Goal: Task Accomplishment & Management: Use online tool/utility

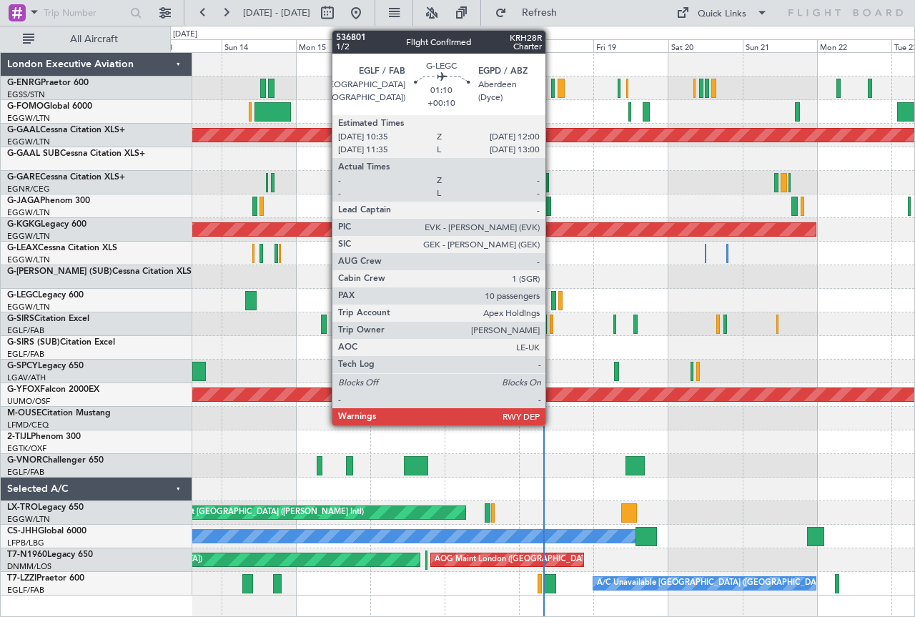
click at [552, 298] on div at bounding box center [553, 300] width 5 height 19
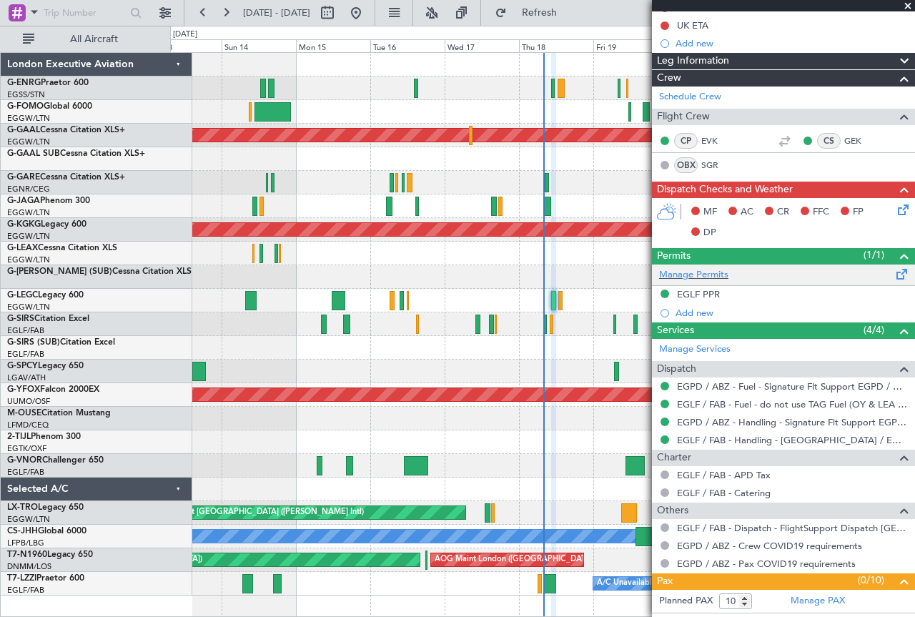
scroll to position [170, 0]
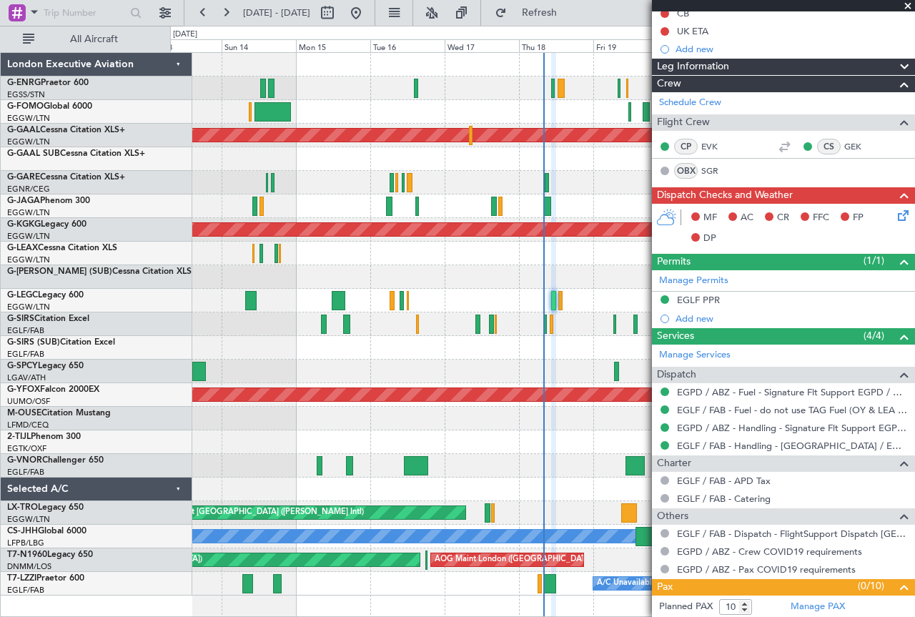
click at [908, 2] on span at bounding box center [908, 6] width 14 height 13
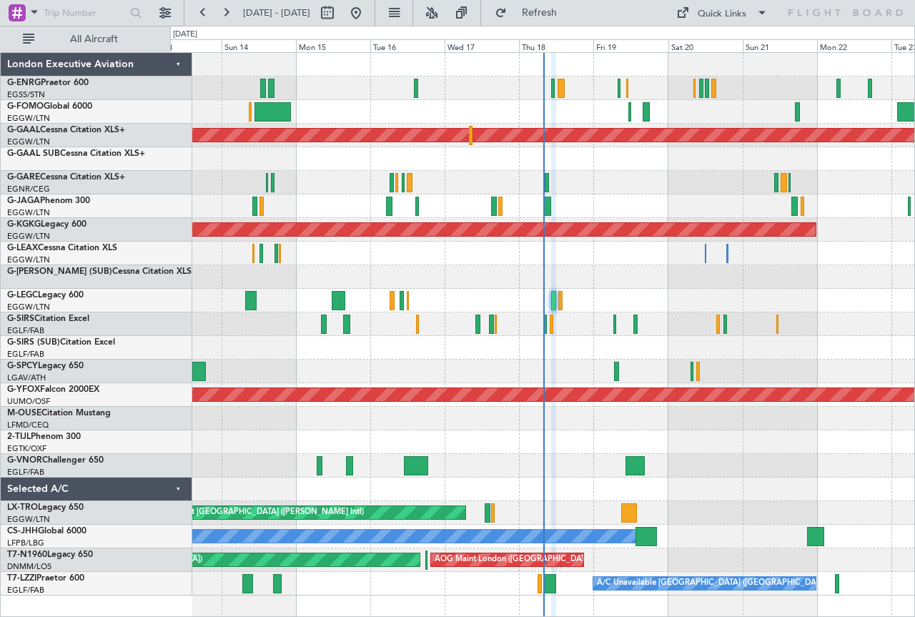
type input "0"
click at [534, 501] on div at bounding box center [542, 490] width 744 height 24
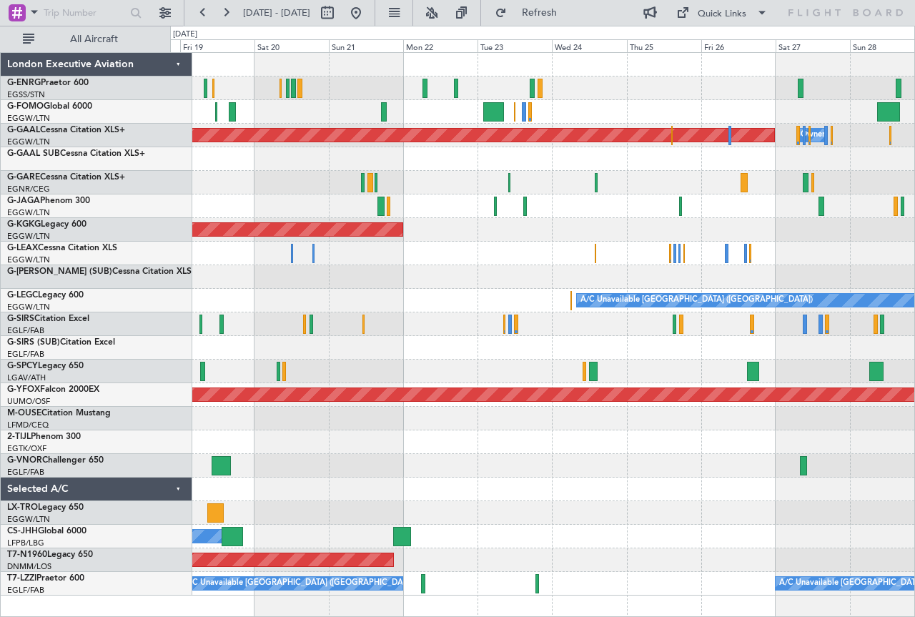
click at [227, 296] on div "A/C Unavailable [GEOGRAPHIC_DATA] ([GEOGRAPHIC_DATA])" at bounding box center [542, 301] width 744 height 24
